Goal: Information Seeking & Learning: Learn about a topic

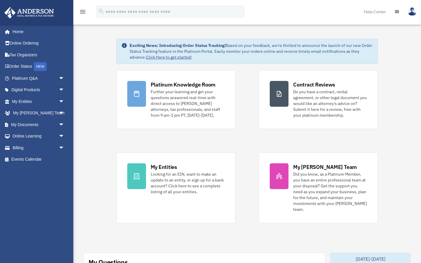
click at [62, 101] on span "arrow_drop_down" at bounding box center [65, 102] width 12 height 12
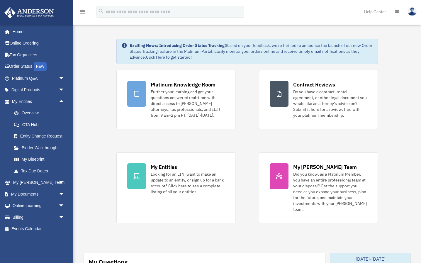
click at [273, 13] on div "menu search Site Menu add [EMAIL_ADDRESS][DOMAIN_NAME] My Profile Reset Passwor…" at bounding box center [210, 14] width 413 height 20
click at [251, 77] on div "Platinum Knowledge Room Further your learning and get your questions answered r…" at bounding box center [248, 146] width 262 height 153
click at [250, 21] on div "menu search Site Menu add [EMAIL_ADDRESS][DOMAIN_NAME] My Profile Reset Passwor…" at bounding box center [210, 14] width 413 height 20
click at [248, 22] on div "menu search Site Menu add [EMAIL_ADDRESS][DOMAIN_NAME] My Profile Reset Passwor…" at bounding box center [210, 14] width 413 height 20
click at [248, 73] on div "Platinum Knowledge Room Further your learning and get your questions answered r…" at bounding box center [248, 146] width 262 height 153
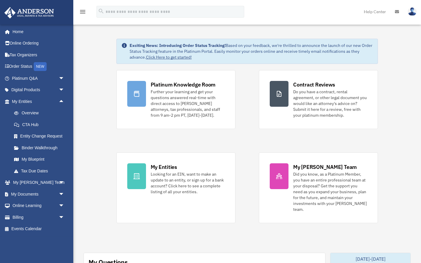
click at [247, 72] on div "Platinum Knowledge Room Further your learning and get your questions answered r…" at bounding box center [248, 146] width 262 height 153
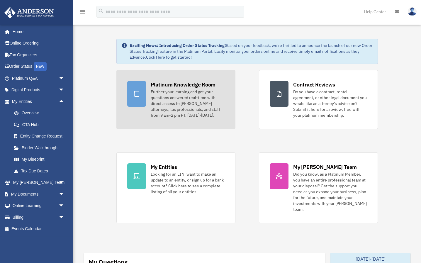
click at [197, 93] on div "Further your learning and get your questions answered real-time with direct acc…" at bounding box center [188, 103] width 74 height 29
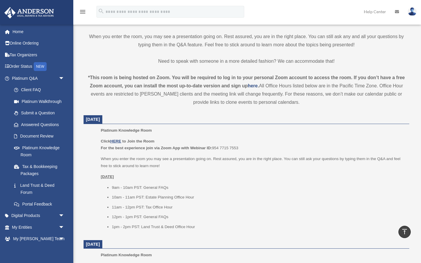
scroll to position [180, 0]
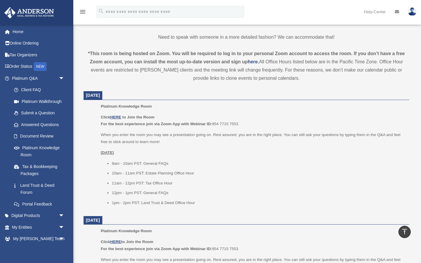
click at [191, 151] on p "Monday, August 11" at bounding box center [253, 152] width 305 height 7
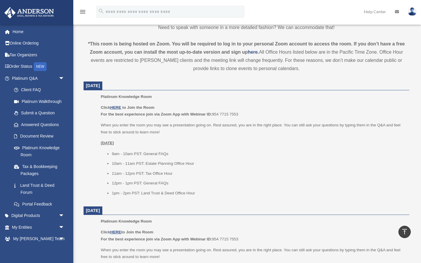
scroll to position [190, 0]
click at [192, 151] on li "9am - 10am PST: General FAQs" at bounding box center [259, 153] width 294 height 7
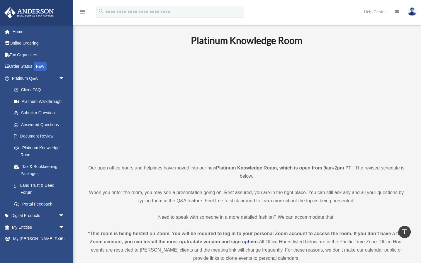
scroll to position [0, 0]
